Goal: Find specific page/section: Find specific page/section

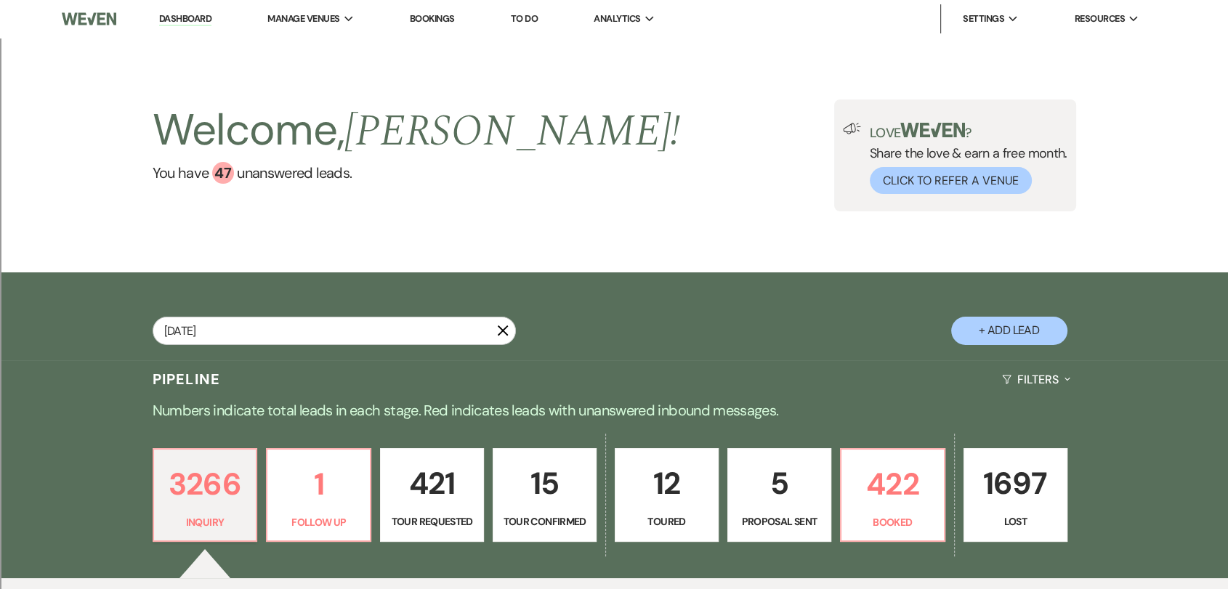
type input "[DATE]"
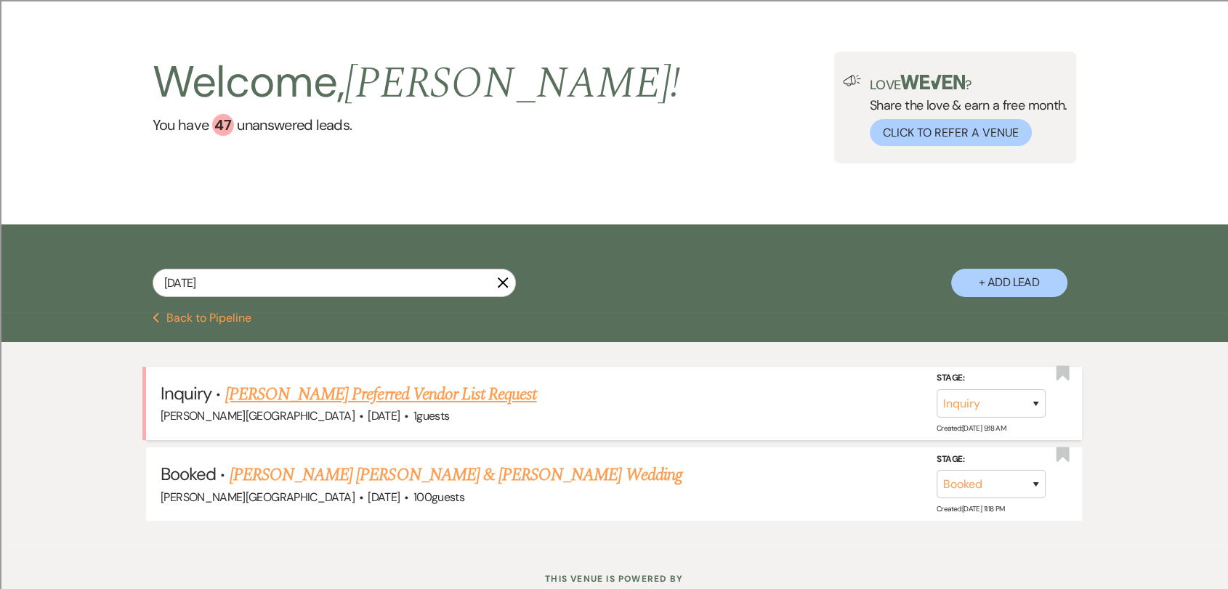
scroll to position [81, 0]
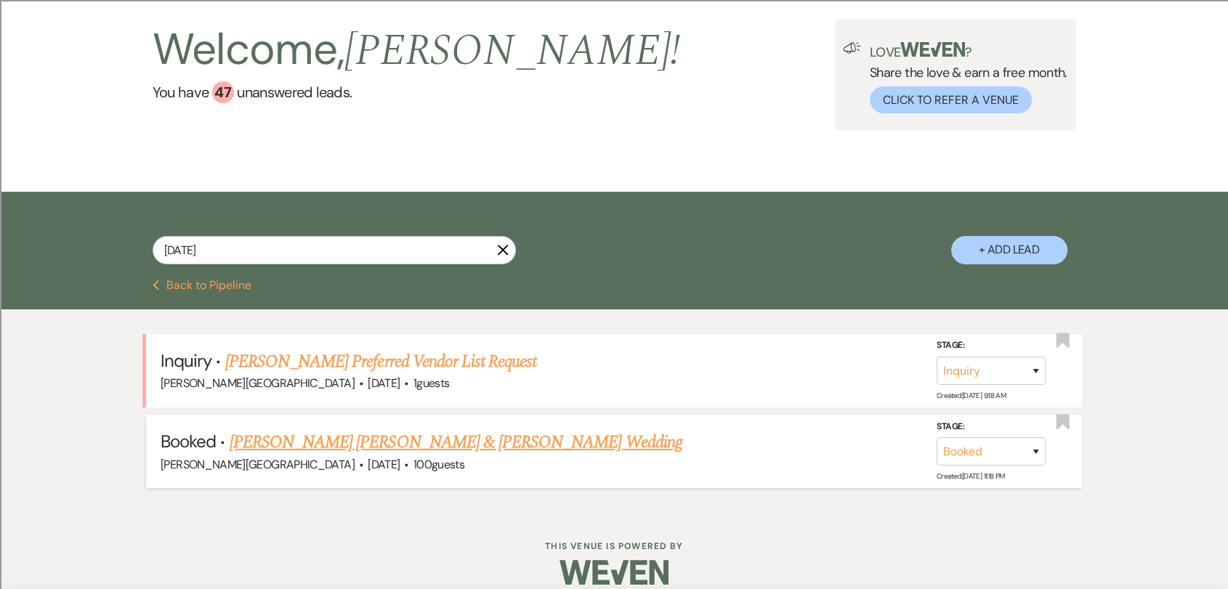
click at [530, 431] on link "[PERSON_NAME] [PERSON_NAME] & [PERSON_NAME] Wedding" at bounding box center [456, 442] width 453 height 26
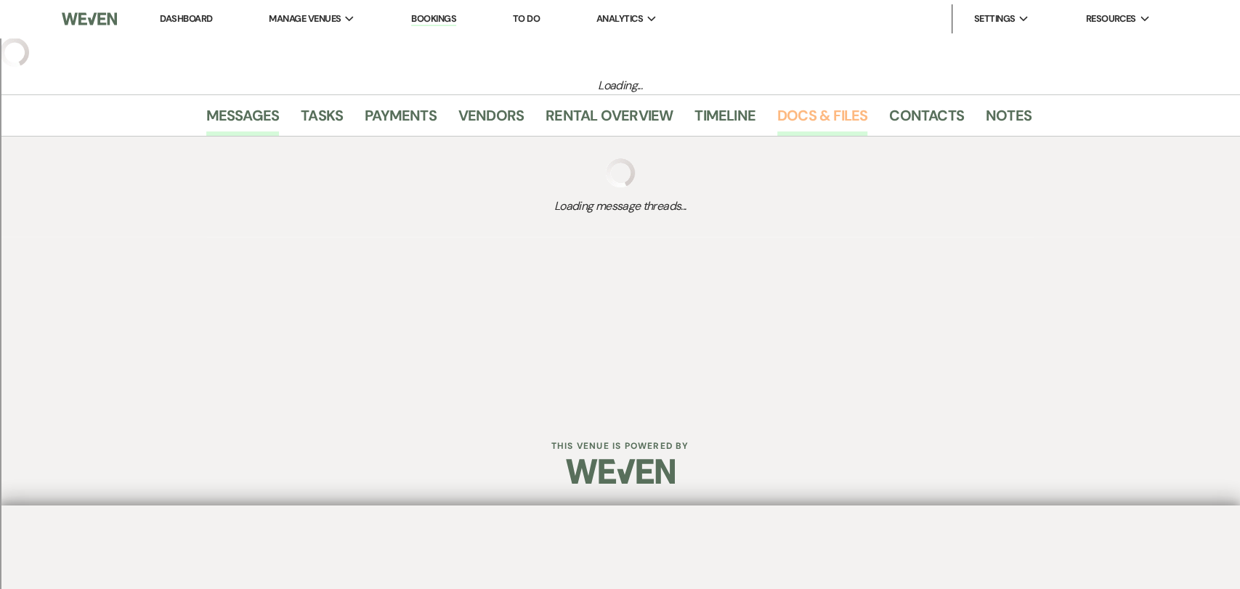
click at [790, 122] on link "Docs & Files" at bounding box center [822, 120] width 90 height 32
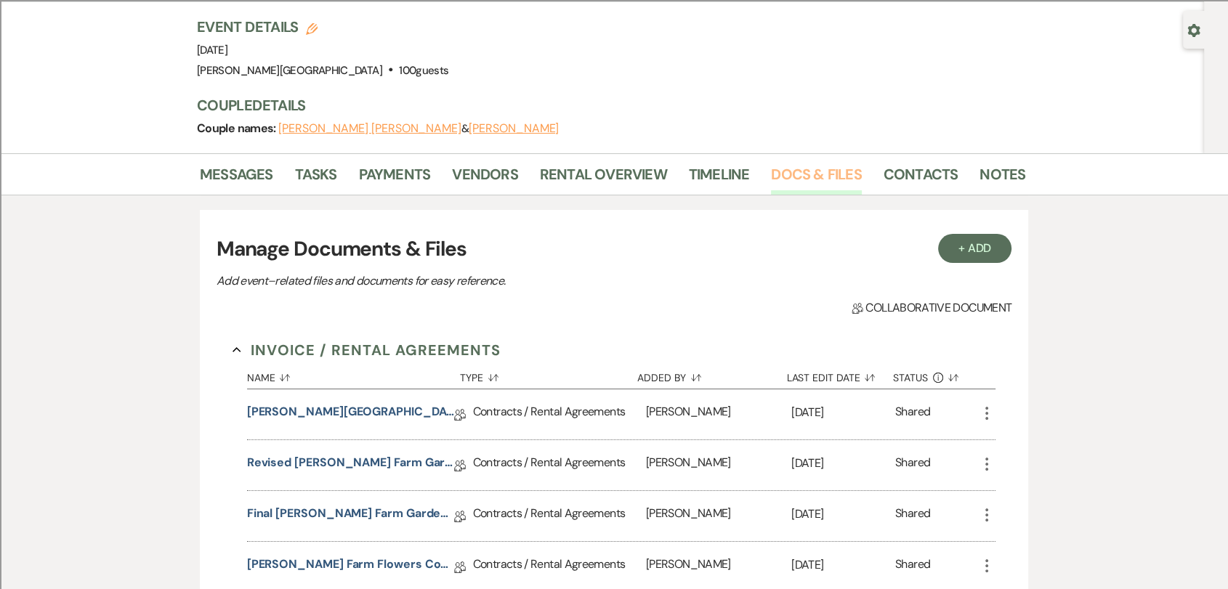
scroll to position [161, 0]
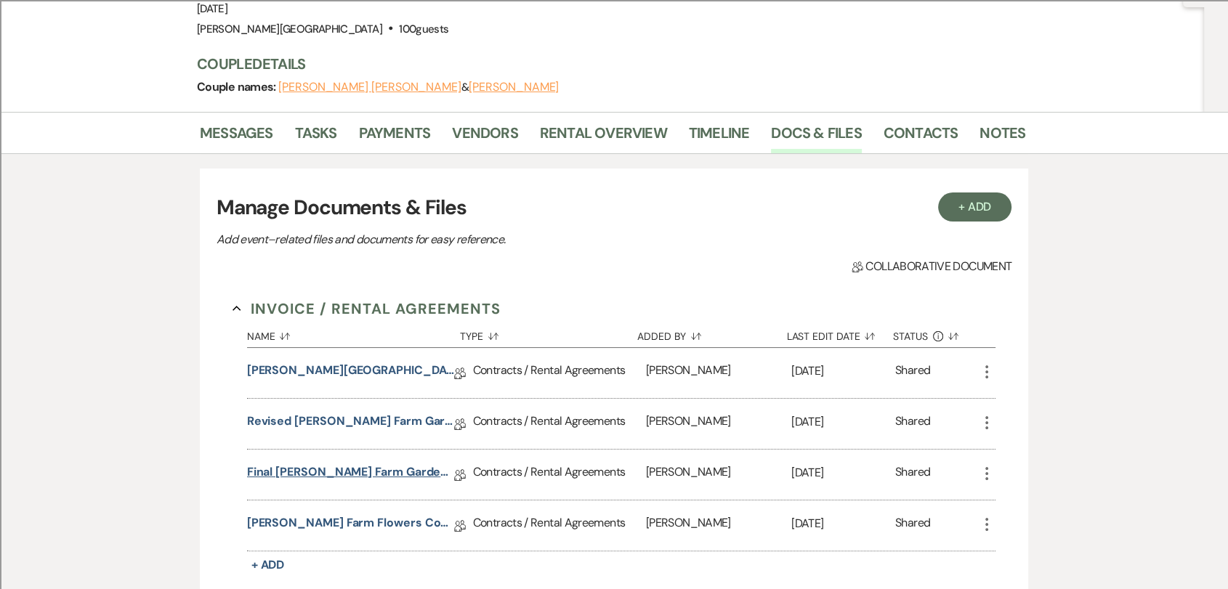
click at [398, 463] on link "Final [PERSON_NAME] Farm Gardens Contract (All-Inclusive)" at bounding box center [350, 474] width 207 height 23
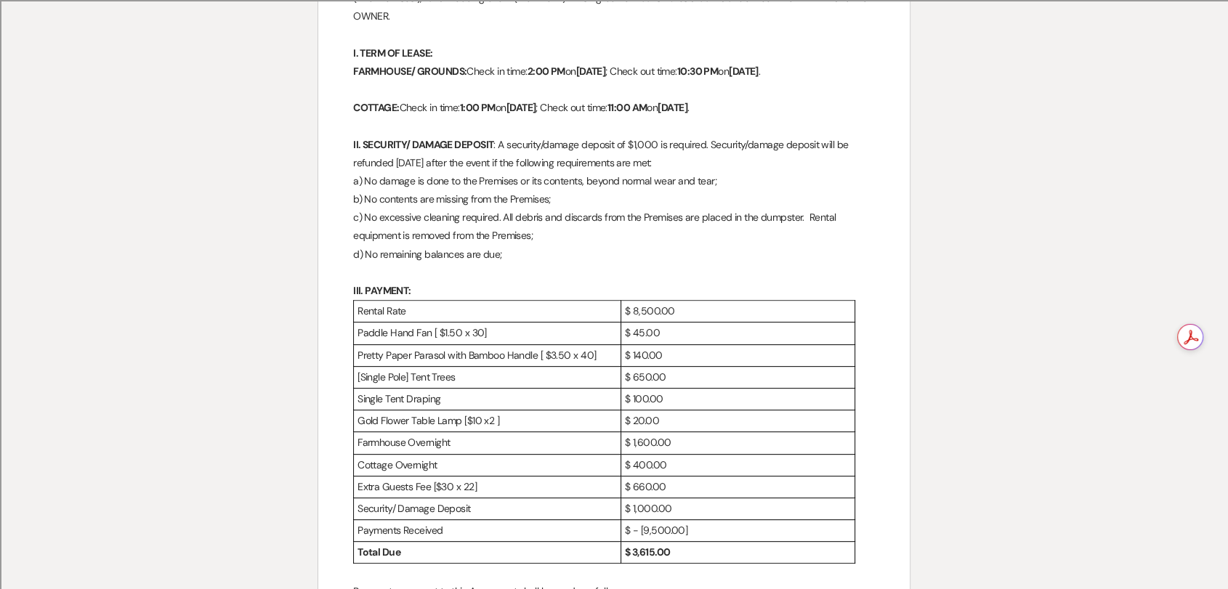
scroll to position [564, 0]
